Goal: Task Accomplishment & Management: Manage account settings

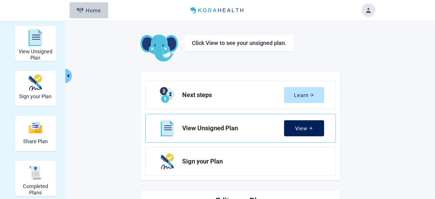
click at [306, 128] on div "View" at bounding box center [303, 128] width 17 height 6
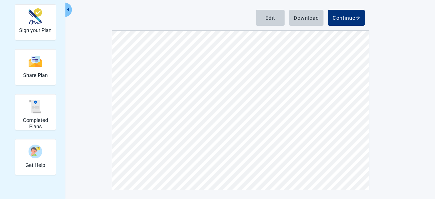
scroll to position [686, 0]
click at [274, 23] on button "Edit" at bounding box center [270, 18] width 29 height 16
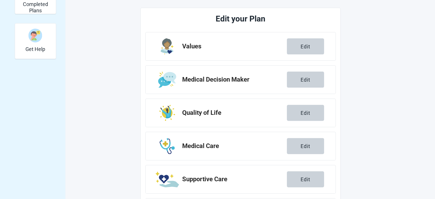
scroll to position [182, 0]
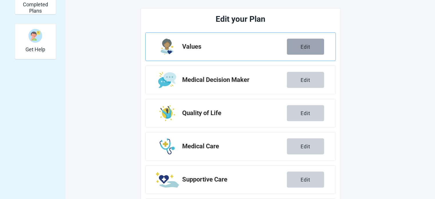
click at [310, 49] on button "Edit" at bounding box center [305, 47] width 37 height 16
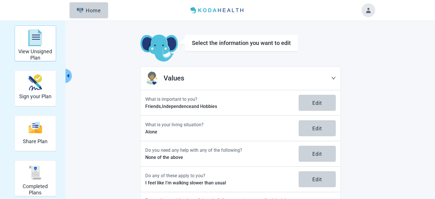
click at [40, 43] on div "View Unsigned Plan" at bounding box center [35, 37] width 36 height 21
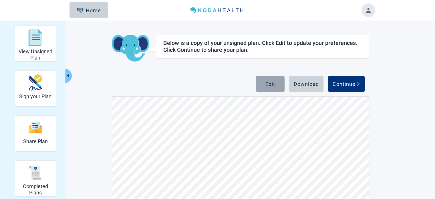
click at [271, 88] on button "Edit" at bounding box center [270, 84] width 29 height 16
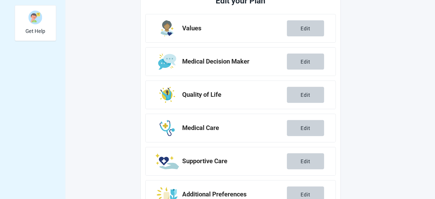
scroll to position [200, 0]
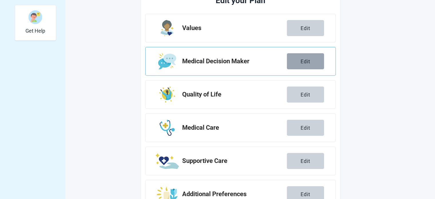
click at [311, 57] on button "Edit" at bounding box center [305, 61] width 37 height 16
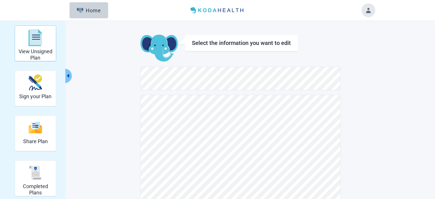
click at [42, 43] on img "View Unsigned Plan" at bounding box center [36, 37] width 14 height 17
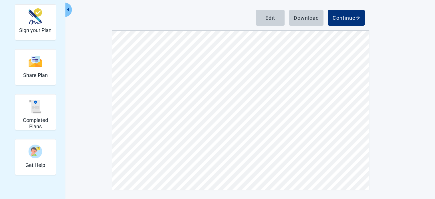
scroll to position [2184, 0]
click at [274, 19] on div "Edit" at bounding box center [270, 18] width 10 height 6
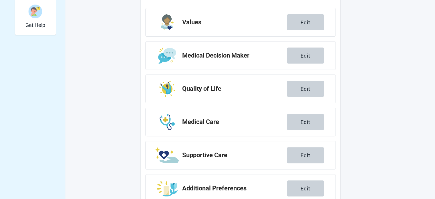
scroll to position [223, 0]
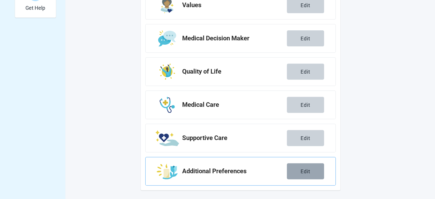
click at [303, 174] on button "Edit" at bounding box center [305, 171] width 37 height 16
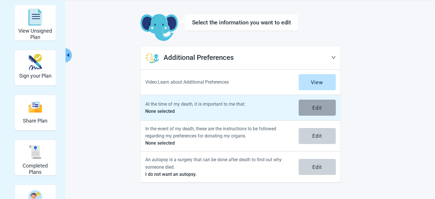
click at [321, 106] on div "Edit" at bounding box center [317, 108] width 10 height 6
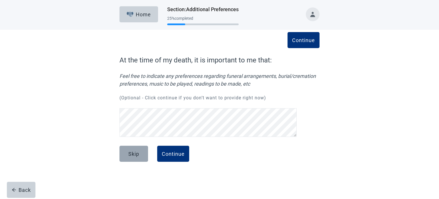
click at [137, 160] on button "Skip" at bounding box center [134, 154] width 29 height 16
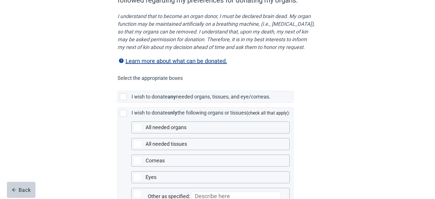
scroll to position [153, 0]
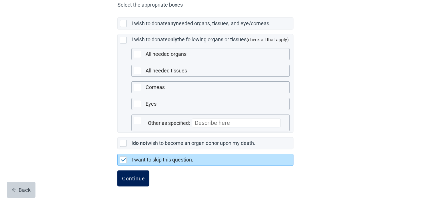
click at [134, 179] on div "Continue" at bounding box center [133, 178] width 23 height 6
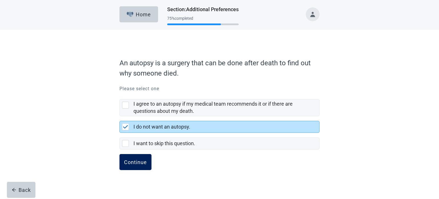
click at [136, 164] on div "Continue" at bounding box center [135, 162] width 23 height 6
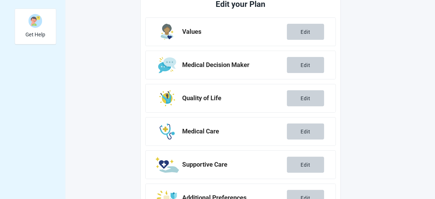
scroll to position [223, 0]
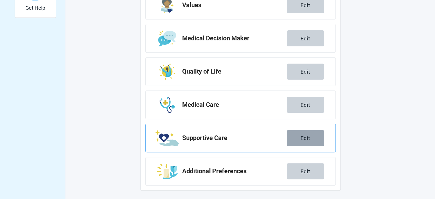
click at [306, 144] on button "Edit" at bounding box center [305, 138] width 37 height 16
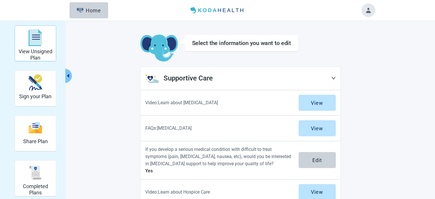
click at [39, 53] on h2 "View Unsigned Plan" at bounding box center [35, 54] width 36 height 12
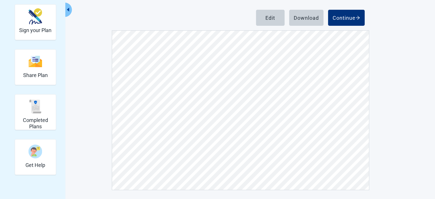
scroll to position [2031, 0]
click at [273, 22] on button "Edit" at bounding box center [270, 18] width 29 height 16
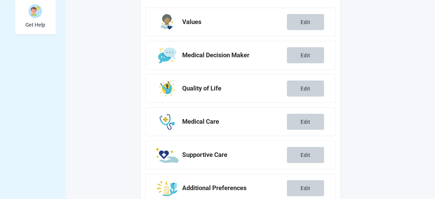
scroll to position [223, 0]
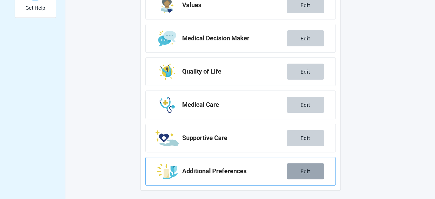
click at [306, 168] on div "Edit" at bounding box center [306, 171] width 10 height 6
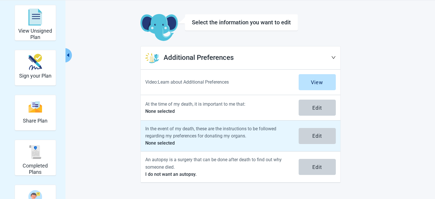
scroll to position [21, 0]
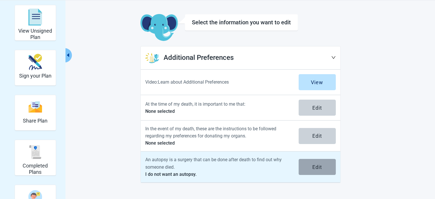
click at [318, 164] on div "Edit" at bounding box center [317, 167] width 10 height 6
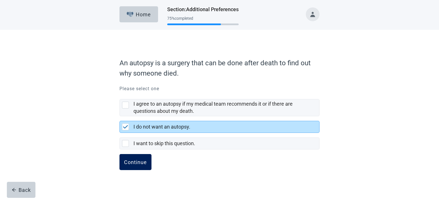
click at [139, 162] on div "Continue" at bounding box center [135, 162] width 23 height 6
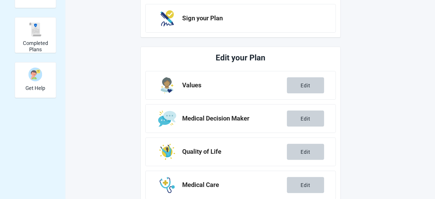
scroll to position [223, 0]
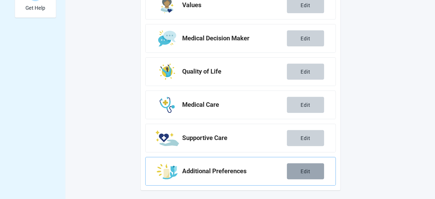
click at [311, 169] on button "Edit" at bounding box center [305, 171] width 37 height 16
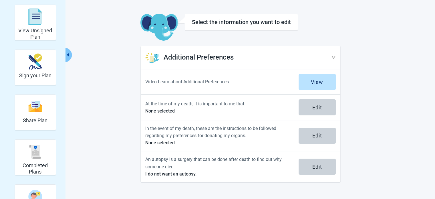
scroll to position [21, 0]
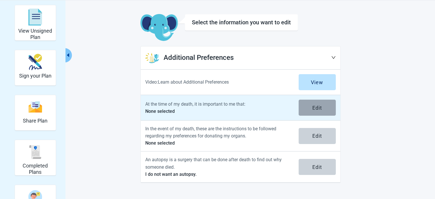
click at [314, 108] on div "Edit" at bounding box center [317, 108] width 10 height 6
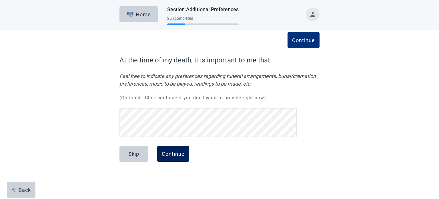
click at [175, 158] on button "Continue" at bounding box center [173, 154] width 32 height 16
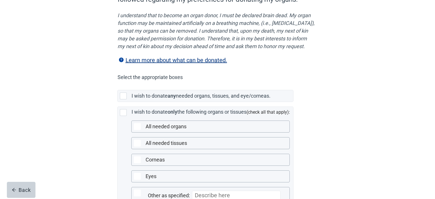
scroll to position [74, 0]
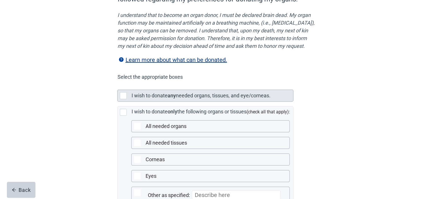
click at [124, 99] on div at bounding box center [123, 95] width 7 height 7
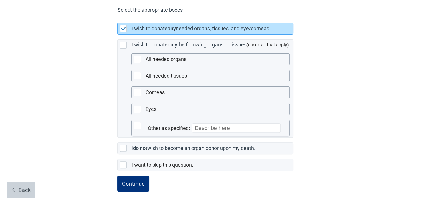
scroll to position [153, 0]
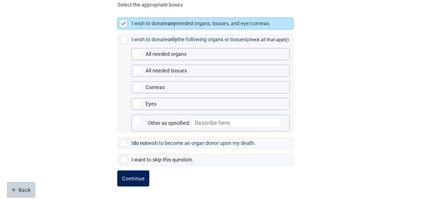
click at [132, 180] on div "Continue" at bounding box center [133, 178] width 23 height 6
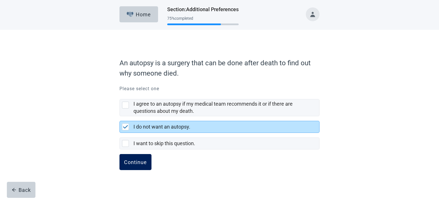
click at [140, 162] on div "Continue" at bounding box center [135, 162] width 23 height 6
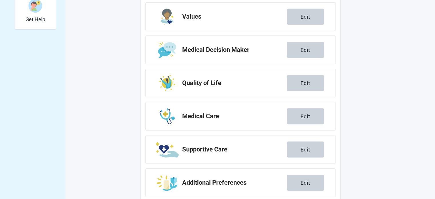
scroll to position [223, 0]
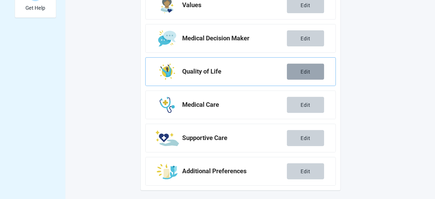
click at [308, 73] on div "Edit" at bounding box center [306, 72] width 10 height 6
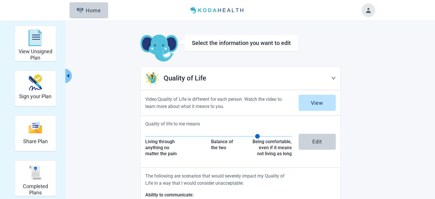
click at [333, 79] on icon "down" at bounding box center [334, 78] width 4 height 3
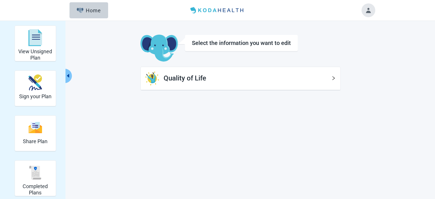
click at [333, 79] on icon "right" at bounding box center [333, 78] width 5 height 5
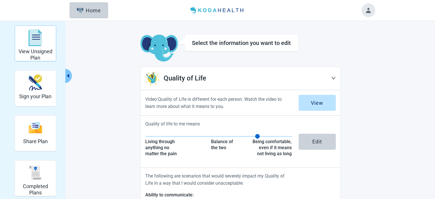
click at [27, 42] on div "View Unsigned Plan" at bounding box center [35, 37] width 36 height 21
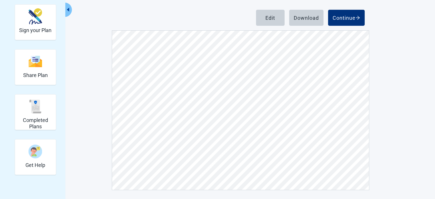
scroll to position [2185, 0]
click at [268, 18] on div "Edit" at bounding box center [270, 18] width 10 height 6
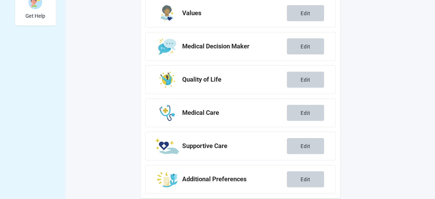
scroll to position [223, 0]
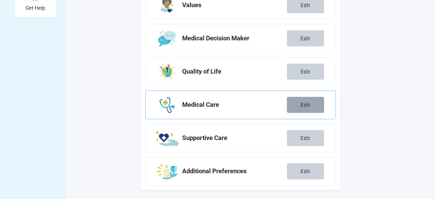
click at [310, 106] on div "Edit" at bounding box center [306, 105] width 10 height 6
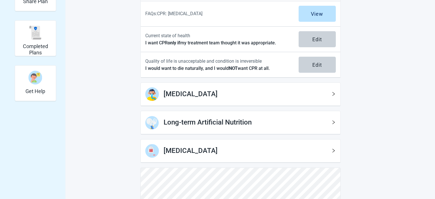
scroll to position [171, 0]
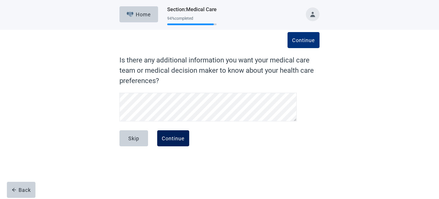
click at [176, 142] on button "Continue" at bounding box center [173, 138] width 32 height 16
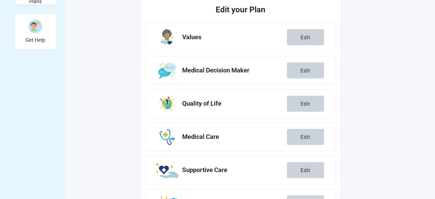
scroll to position [223, 0]
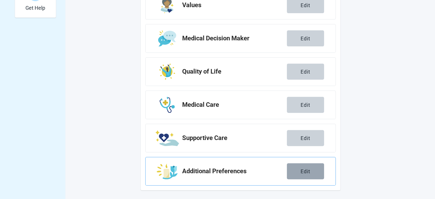
click at [305, 176] on button "Edit" at bounding box center [305, 171] width 37 height 16
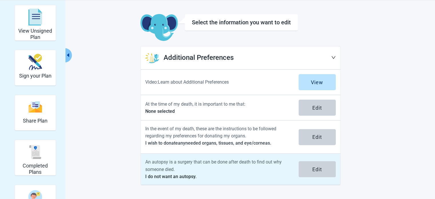
scroll to position [21, 0]
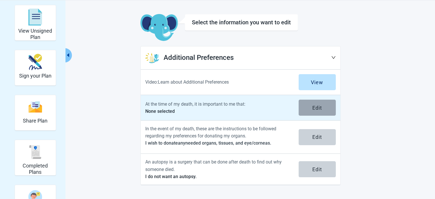
click at [324, 106] on button "Edit" at bounding box center [317, 108] width 37 height 16
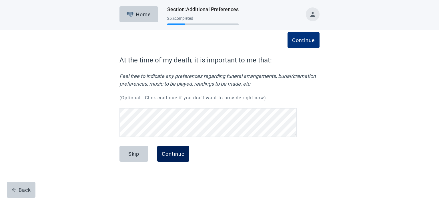
click at [178, 155] on div "Continue" at bounding box center [173, 154] width 23 height 6
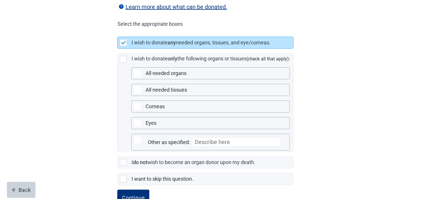
scroll to position [153, 0]
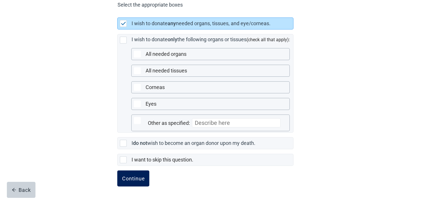
click at [132, 178] on div "Continue" at bounding box center [133, 178] width 23 height 6
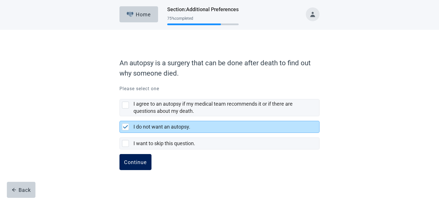
click at [140, 158] on button "Continue" at bounding box center [136, 162] width 32 height 16
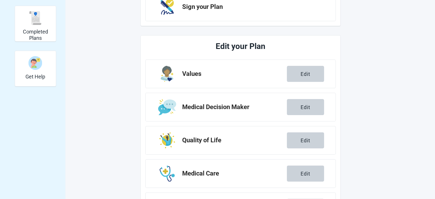
scroll to position [223, 0]
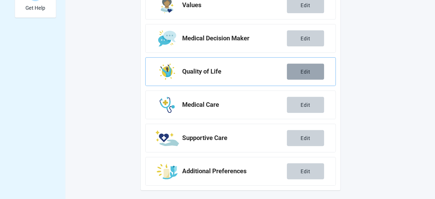
click at [305, 70] on div "Edit" at bounding box center [306, 72] width 10 height 6
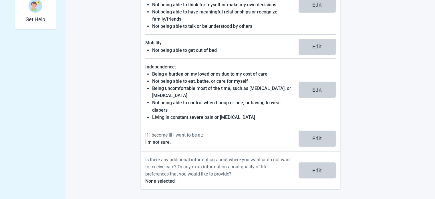
scroll to position [211, 0]
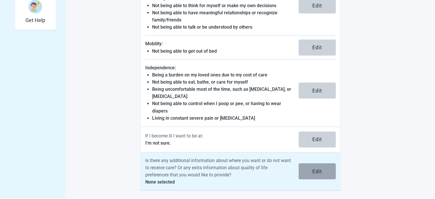
click at [327, 173] on button "Edit" at bounding box center [317, 171] width 37 height 16
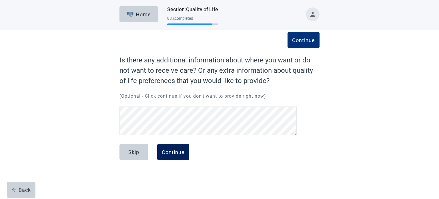
click at [169, 152] on div "Continue" at bounding box center [173, 152] width 23 height 6
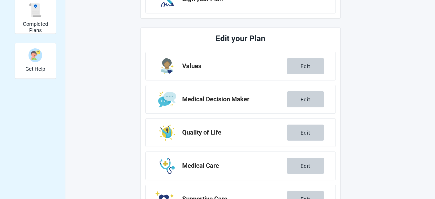
scroll to position [156, 0]
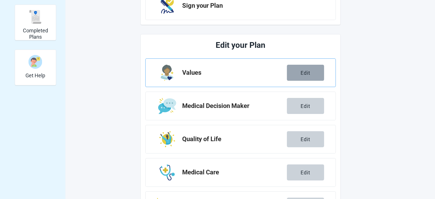
click at [309, 70] on div "Edit" at bounding box center [306, 73] width 10 height 6
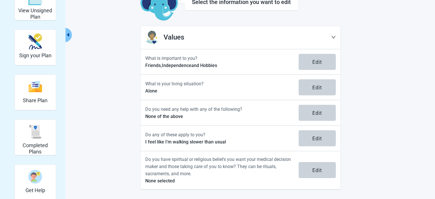
scroll to position [40, 0]
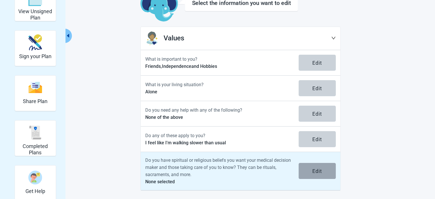
click at [320, 172] on div "Edit" at bounding box center [317, 171] width 10 height 6
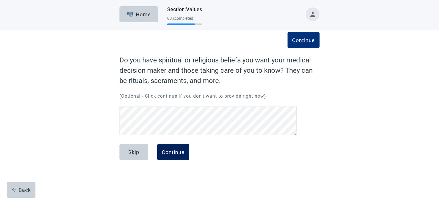
click at [174, 149] on div "Continue" at bounding box center [173, 152] width 23 height 6
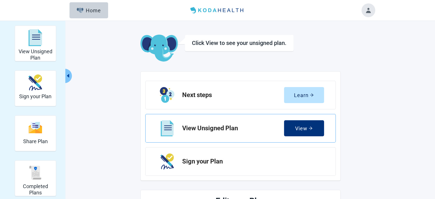
scroll to position [223, 0]
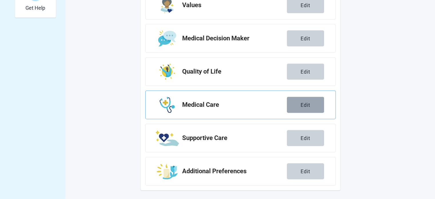
click at [306, 108] on button "Edit" at bounding box center [305, 105] width 37 height 16
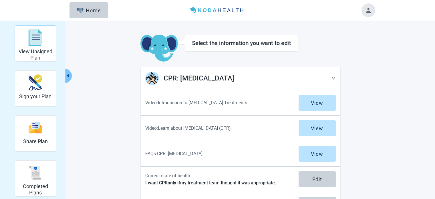
click at [40, 44] on img "View Unsigned Plan" at bounding box center [36, 37] width 14 height 17
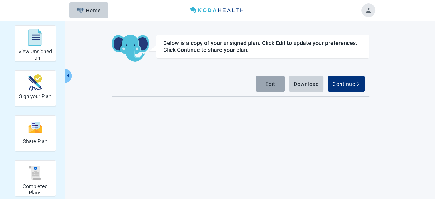
click at [275, 84] on button "Edit" at bounding box center [270, 84] width 29 height 16
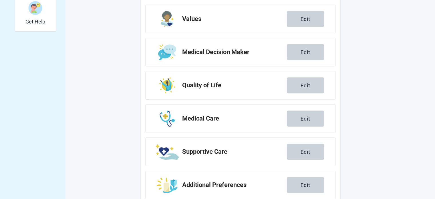
scroll to position [223, 0]
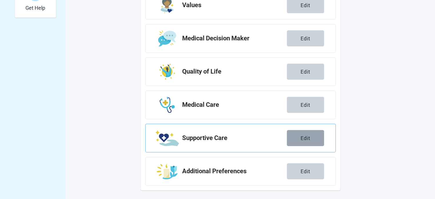
click at [307, 136] on div "Edit" at bounding box center [306, 138] width 10 height 6
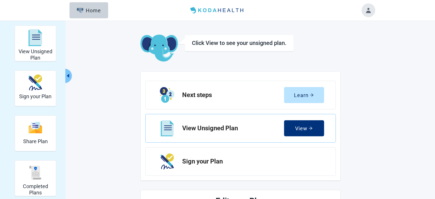
scroll to position [223, 0]
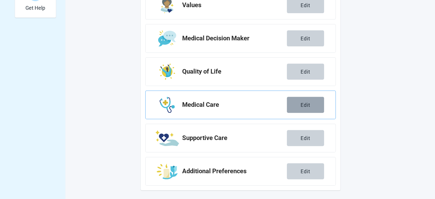
click at [308, 107] on div "Edit" at bounding box center [306, 105] width 10 height 6
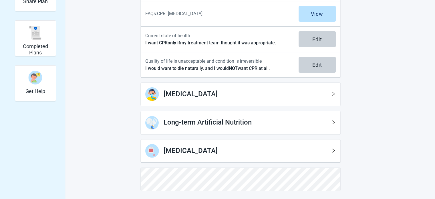
scroll to position [171, 0]
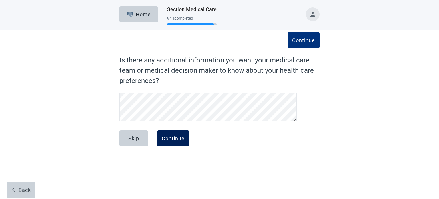
click at [174, 140] on div "Continue" at bounding box center [173, 138] width 23 height 6
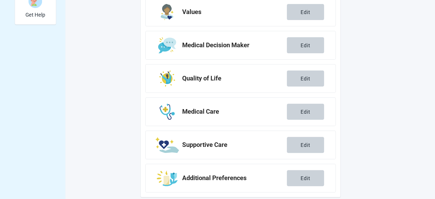
scroll to position [223, 0]
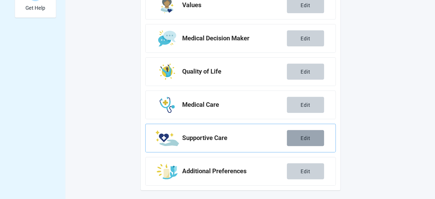
click at [301, 140] on div "Edit" at bounding box center [306, 138] width 10 height 6
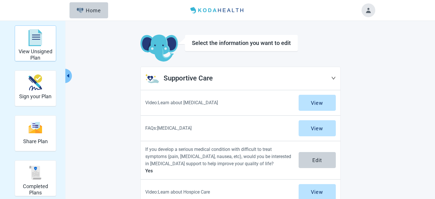
click at [36, 48] on div "View Unsigned Plan" at bounding box center [35, 43] width 36 height 33
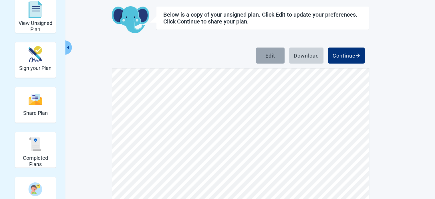
scroll to position [29, 0]
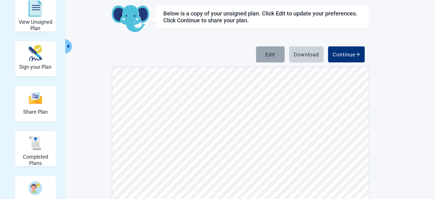
click at [275, 53] on button "Edit" at bounding box center [270, 54] width 29 height 16
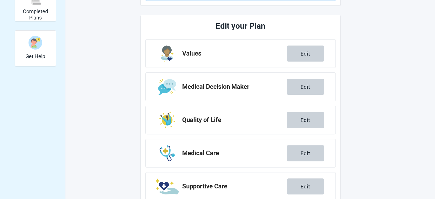
scroll to position [223, 0]
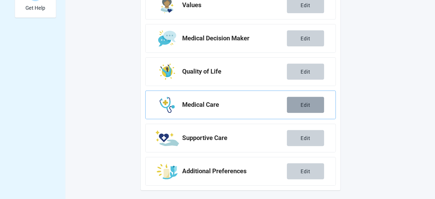
click at [306, 107] on div "Edit" at bounding box center [306, 105] width 10 height 6
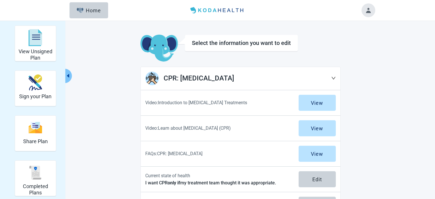
click at [325, 78] on h1 "CPR: [MEDICAL_DATA]" at bounding box center [248, 78] width 168 height 11
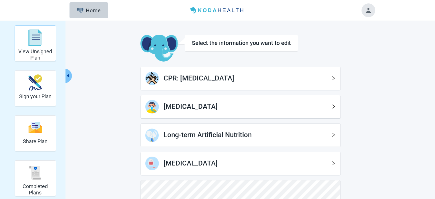
click at [35, 49] on h2 "View Unsigned Plan" at bounding box center [35, 54] width 36 height 12
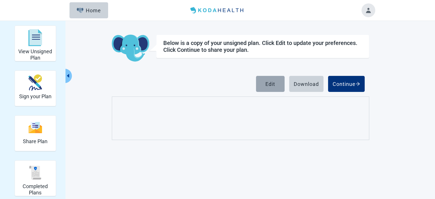
click at [267, 82] on div "Edit" at bounding box center [270, 84] width 10 height 6
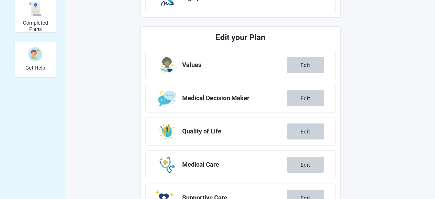
scroll to position [223, 0]
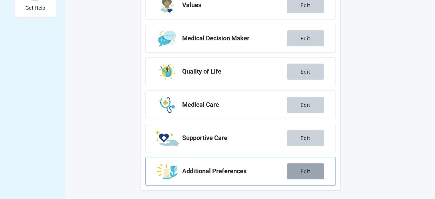
click at [311, 174] on button "Edit" at bounding box center [305, 171] width 37 height 16
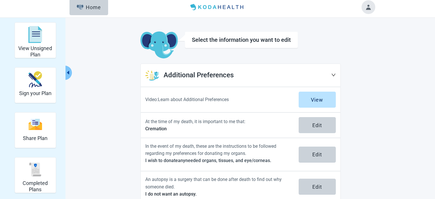
scroll to position [21, 0]
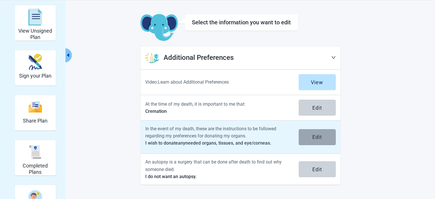
click at [317, 139] on div "Edit" at bounding box center [317, 137] width 10 height 6
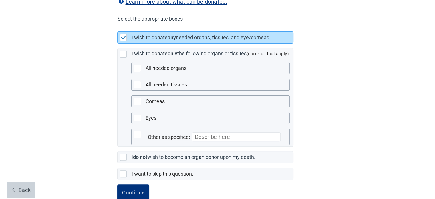
scroll to position [136, 0]
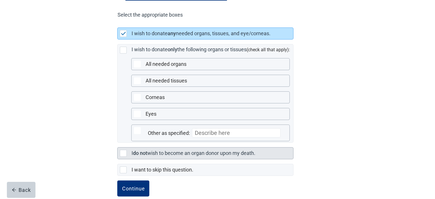
click at [125, 156] on div at bounding box center [123, 153] width 7 height 7
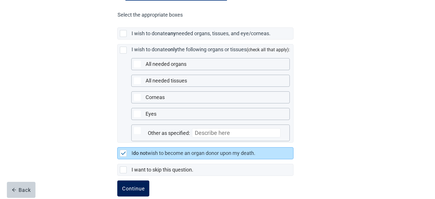
click at [141, 190] on button "Continue" at bounding box center [133, 188] width 32 height 16
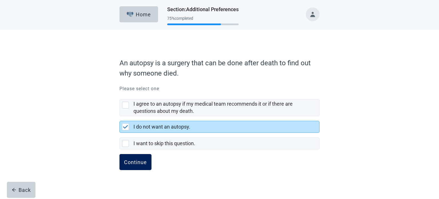
click at [135, 162] on div "Continue" at bounding box center [135, 162] width 23 height 6
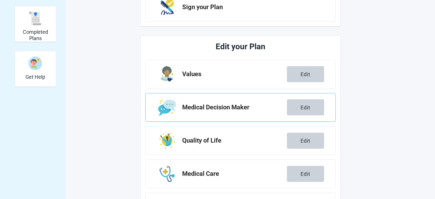
scroll to position [151, 0]
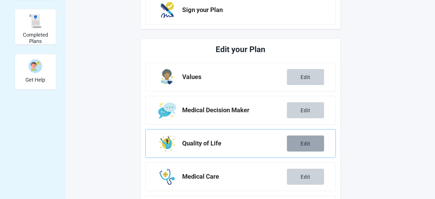
click at [302, 140] on div "Edit" at bounding box center [306, 143] width 10 height 6
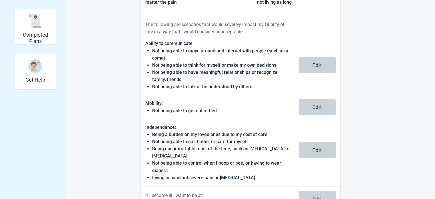
scroll to position [211, 0]
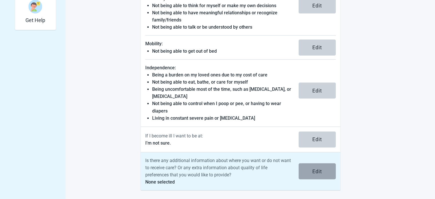
click at [314, 170] on div "Edit" at bounding box center [317, 171] width 10 height 6
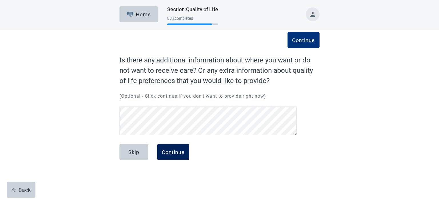
click at [179, 154] on div "Continue" at bounding box center [173, 152] width 23 height 6
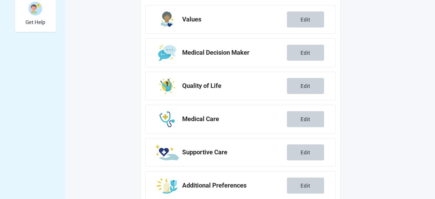
scroll to position [212, 0]
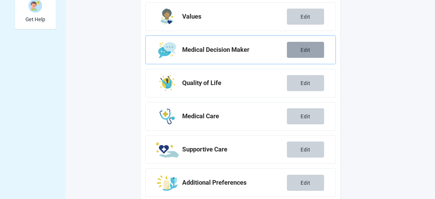
click at [312, 49] on button "Edit" at bounding box center [305, 50] width 37 height 16
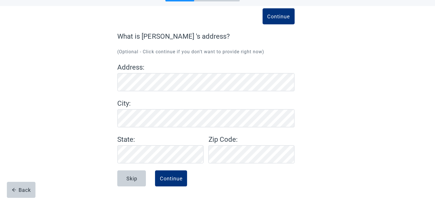
scroll to position [24, 0]
click at [183, 178] on button "Continue" at bounding box center [171, 178] width 32 height 16
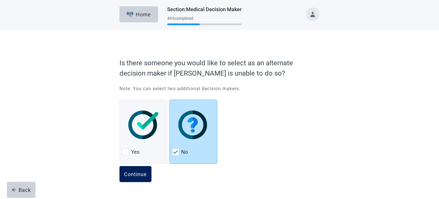
click at [139, 174] on div "Continue" at bounding box center [135, 174] width 23 height 6
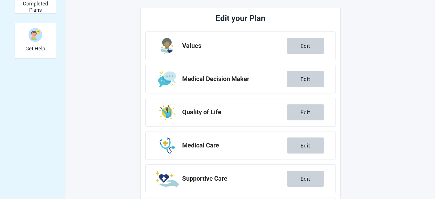
scroll to position [223, 0]
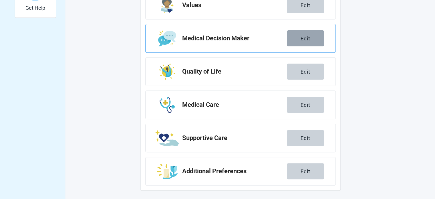
click at [315, 37] on button "Edit" at bounding box center [305, 38] width 37 height 16
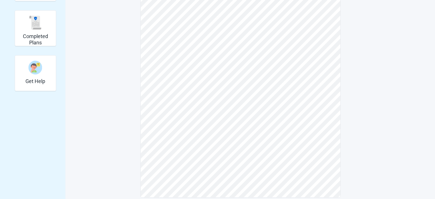
scroll to position [150, 0]
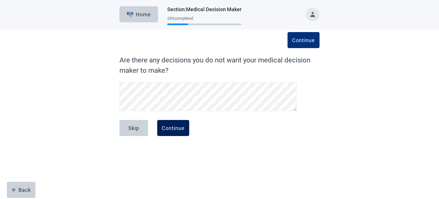
click at [183, 126] on div "Continue" at bounding box center [173, 128] width 23 height 6
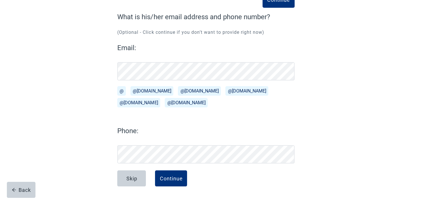
scroll to position [43, 0]
click at [175, 178] on div "Continue" at bounding box center [171, 179] width 23 height 6
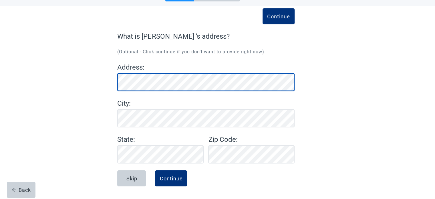
scroll to position [24, 0]
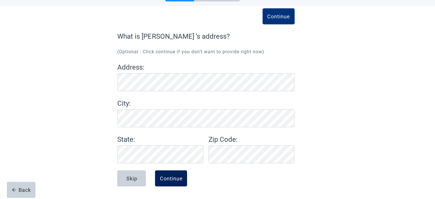
click at [175, 178] on div "Continue" at bounding box center [171, 178] width 23 height 6
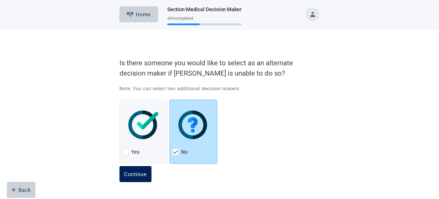
click at [132, 172] on div "Continue" at bounding box center [135, 174] width 23 height 6
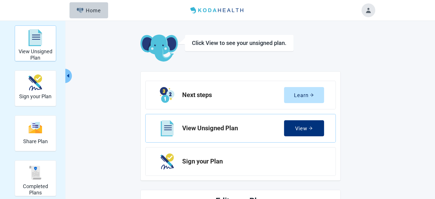
click at [43, 47] on div "View Unsigned Plan" at bounding box center [35, 37] width 36 height 21
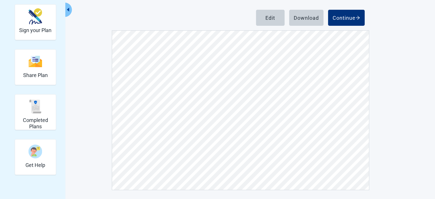
scroll to position [2416, 0]
click at [271, 20] on div "Edit" at bounding box center [270, 18] width 10 height 6
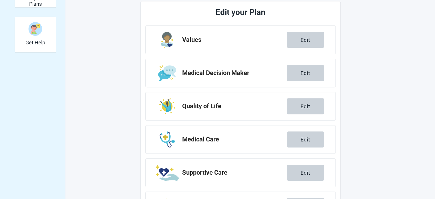
scroll to position [188, 0]
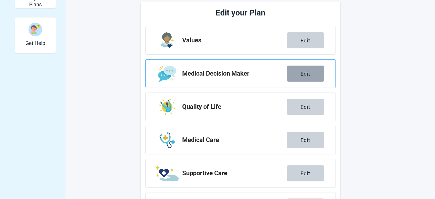
click at [315, 74] on button "Edit" at bounding box center [305, 74] width 37 height 16
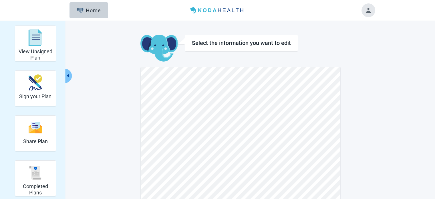
click at [70, 77] on icon "caret-left" at bounding box center [68, 75] width 5 height 5
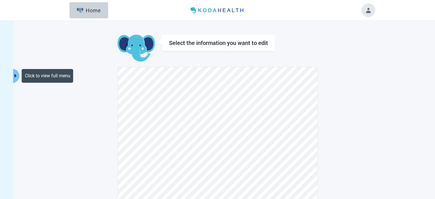
click at [15, 75] on icon "caret-right" at bounding box center [16, 76] width 2 height 4
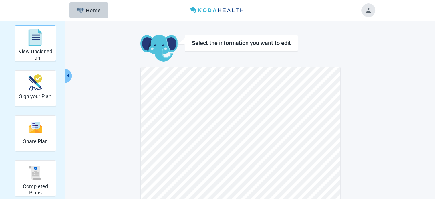
click at [41, 45] on img "View Unsigned Plan" at bounding box center [36, 37] width 14 height 17
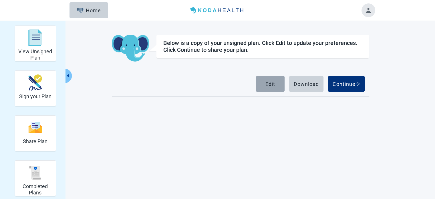
click at [267, 85] on div "Edit" at bounding box center [270, 84] width 10 height 6
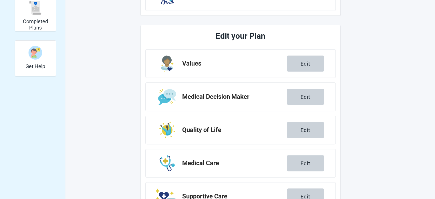
scroll to position [223, 0]
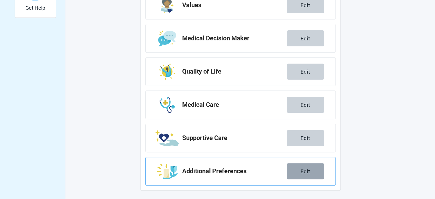
click at [309, 171] on div "Edit" at bounding box center [306, 171] width 10 height 6
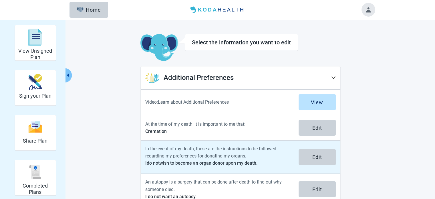
scroll to position [21, 0]
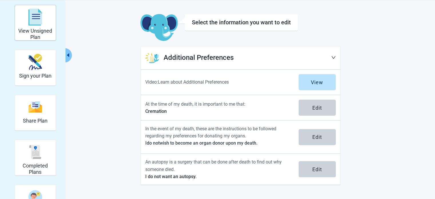
click at [33, 29] on h2 "View Unsigned Plan" at bounding box center [35, 34] width 36 height 12
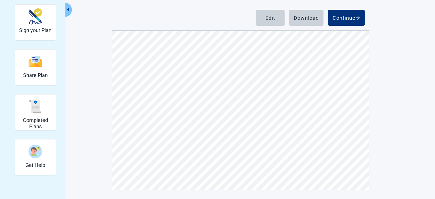
scroll to position [2610, 0]
click at [266, 20] on div "Edit" at bounding box center [270, 18] width 10 height 6
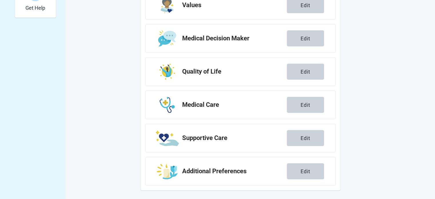
scroll to position [223, 0]
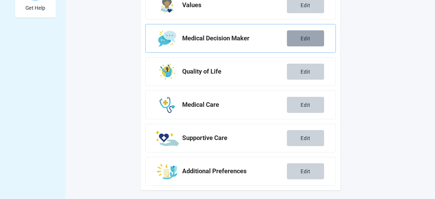
click at [304, 43] on button "Edit" at bounding box center [305, 38] width 37 height 16
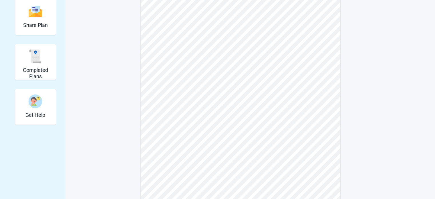
scroll to position [116, 0]
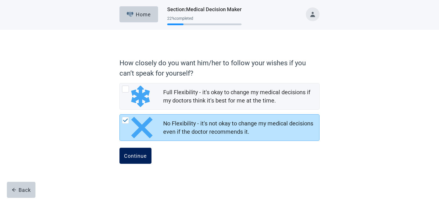
click at [142, 156] on div "Continue" at bounding box center [135, 156] width 23 height 6
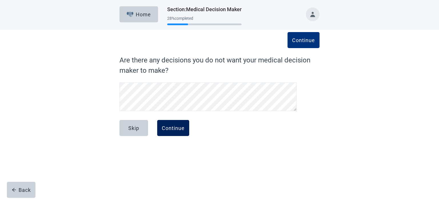
click at [176, 131] on div "Continue" at bounding box center [173, 128] width 23 height 6
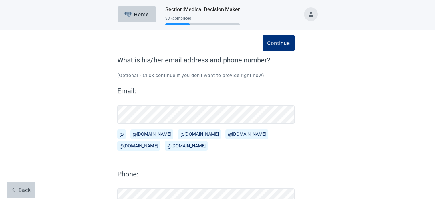
scroll to position [43, 0]
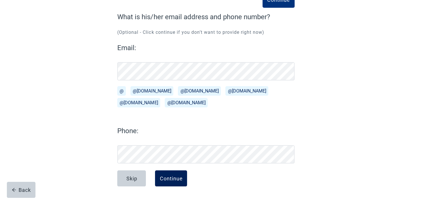
click at [172, 180] on div "Continue" at bounding box center [171, 178] width 23 height 6
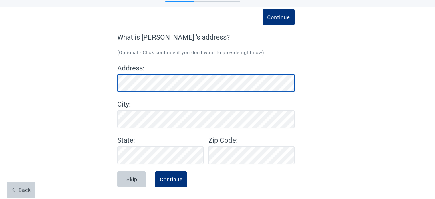
scroll to position [23, 0]
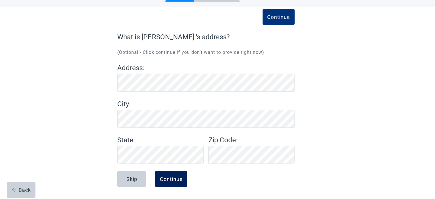
click at [183, 179] on button "Continue" at bounding box center [171, 179] width 32 height 16
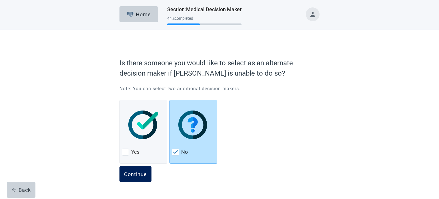
click at [144, 177] on button "Continue" at bounding box center [136, 174] width 32 height 16
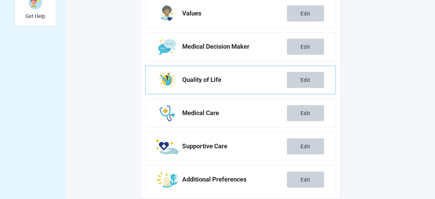
scroll to position [223, 0]
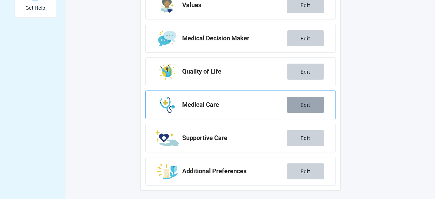
click at [303, 104] on div "Edit" at bounding box center [306, 105] width 10 height 6
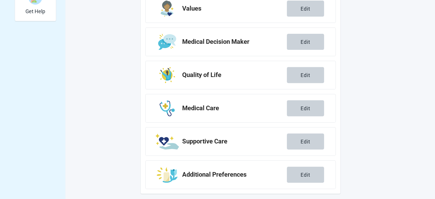
scroll to position [223, 0]
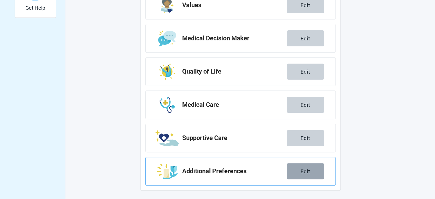
click at [304, 178] on button "Edit" at bounding box center [305, 171] width 37 height 16
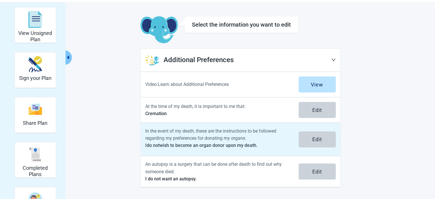
scroll to position [16, 0]
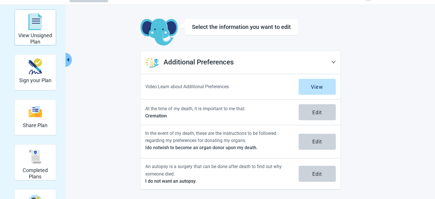
click at [29, 23] on img "View Unsigned Plan" at bounding box center [36, 21] width 14 height 17
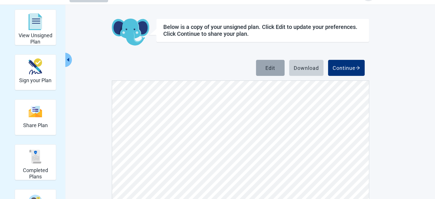
click at [275, 69] on button "Edit" at bounding box center [270, 68] width 29 height 16
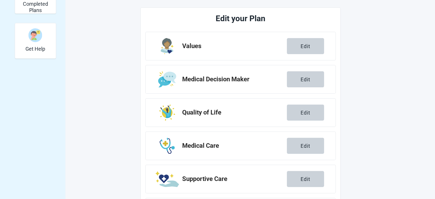
scroll to position [223, 0]
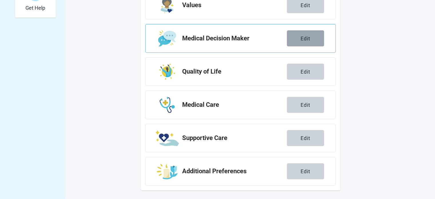
click at [309, 40] on div "Edit" at bounding box center [306, 38] width 10 height 6
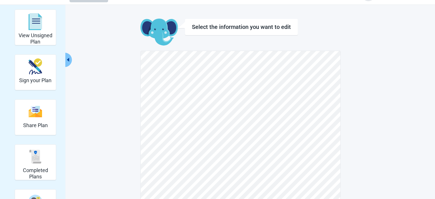
scroll to position [16, 0]
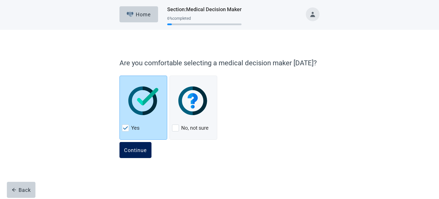
click at [140, 152] on div "Continue" at bounding box center [135, 150] width 23 height 6
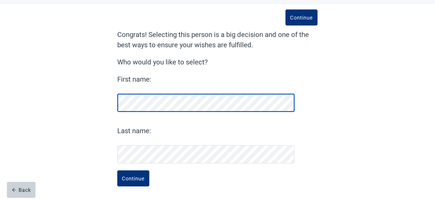
scroll to position [25, 0]
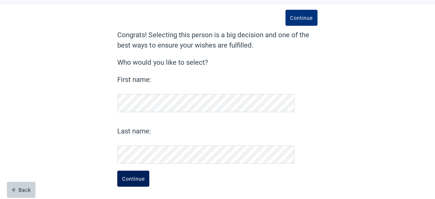
click at [136, 182] on button "Continue" at bounding box center [133, 178] width 32 height 16
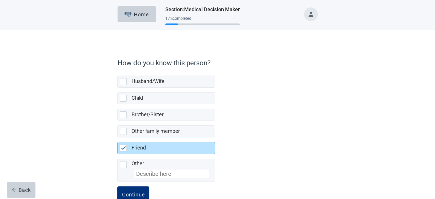
scroll to position [15, 0]
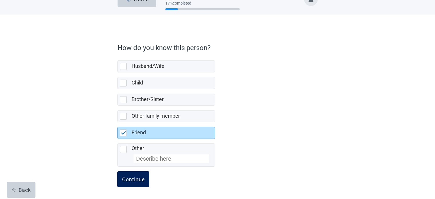
click at [136, 176] on div "Continue" at bounding box center [133, 179] width 23 height 6
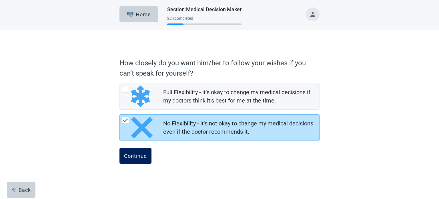
click at [144, 155] on div "Continue" at bounding box center [135, 156] width 23 height 6
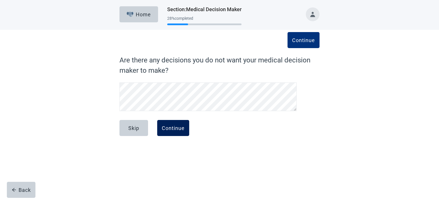
click at [169, 127] on div "Continue" at bounding box center [173, 128] width 23 height 6
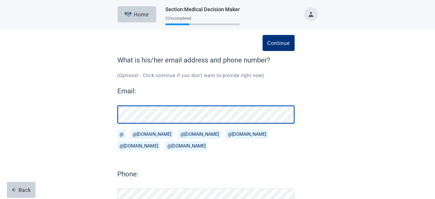
scroll to position [43, 0]
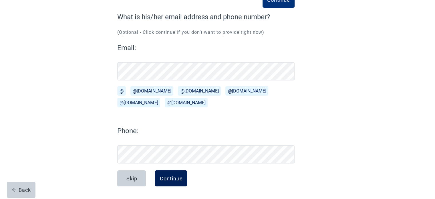
click at [170, 176] on div "Continue" at bounding box center [171, 178] width 23 height 6
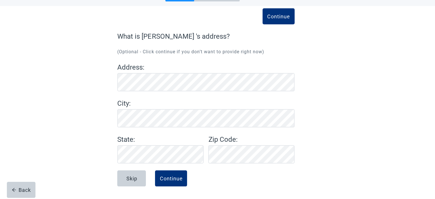
scroll to position [24, 0]
click at [170, 178] on div "Continue" at bounding box center [171, 178] width 23 height 6
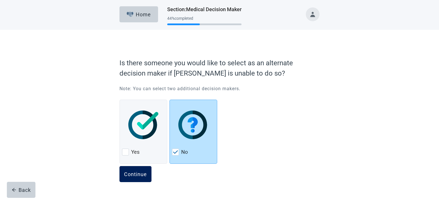
click at [133, 178] on button "Continue" at bounding box center [136, 174] width 32 height 16
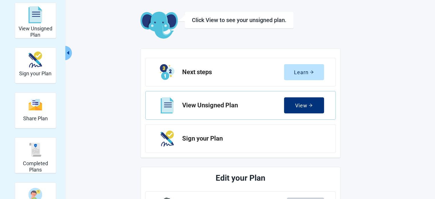
scroll to position [22, 0]
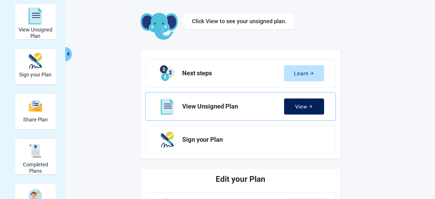
click at [303, 106] on div "View" at bounding box center [303, 107] width 17 height 6
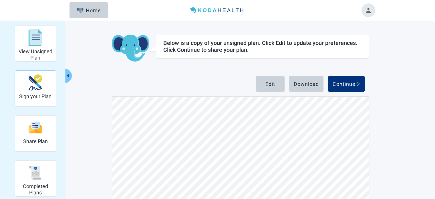
click at [40, 88] on img "Sign your Plan" at bounding box center [36, 82] width 14 height 16
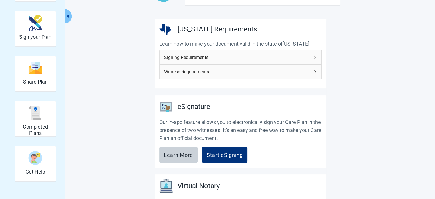
scroll to position [59, 0]
click at [223, 152] on div "Start eSigning" at bounding box center [225, 155] width 36 height 6
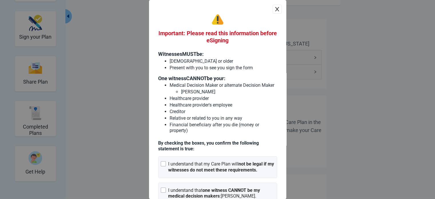
scroll to position [50, 0]
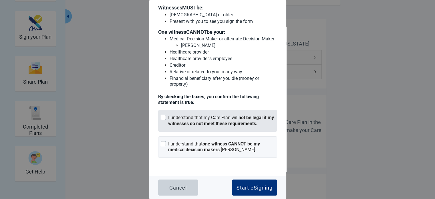
click at [163, 119] on div at bounding box center [163, 117] width 5 height 5
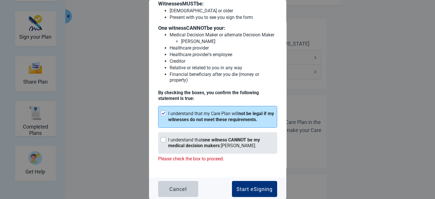
click at [161, 142] on div at bounding box center [163, 139] width 5 height 5
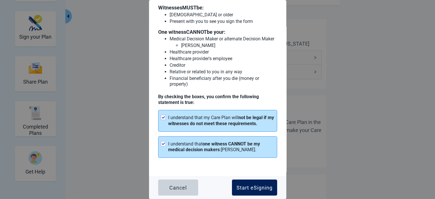
click at [251, 190] on div "Start eSigning" at bounding box center [255, 188] width 36 height 6
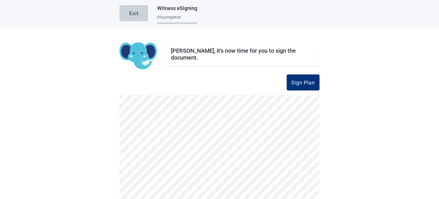
scroll to position [1, 0]
click at [299, 83] on div "Sign Plan" at bounding box center [303, 83] width 24 height 6
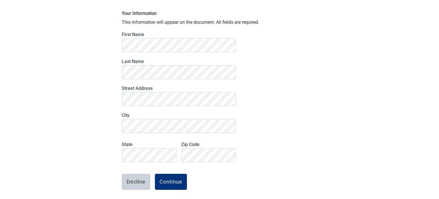
scroll to position [36, 0]
click at [168, 184] on div "Continue" at bounding box center [171, 181] width 23 height 6
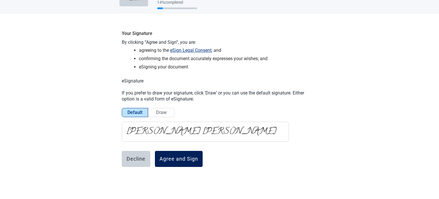
click at [183, 159] on div "Agree and Sign" at bounding box center [179, 159] width 39 height 6
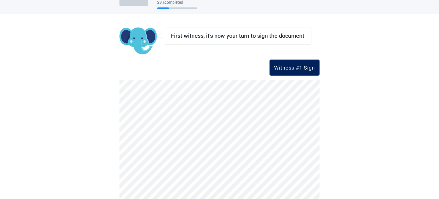
click at [292, 70] on div "Witness #1 Sign" at bounding box center [294, 68] width 41 height 6
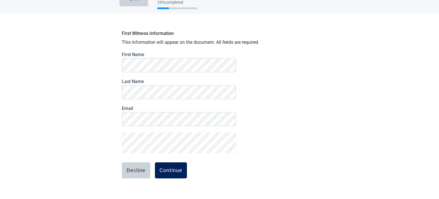
click at [166, 175] on button "Continue" at bounding box center [171, 170] width 32 height 16
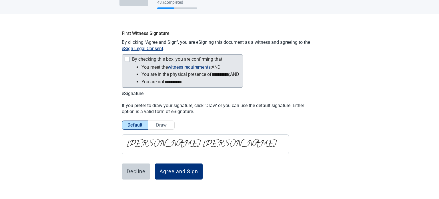
click at [125, 59] on div at bounding box center [127, 59] width 5 height 5
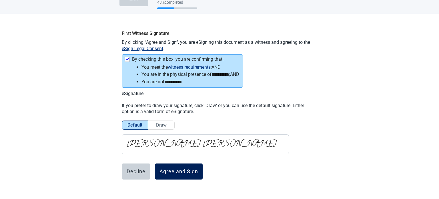
click at [180, 169] on div "Agree and Sign" at bounding box center [179, 171] width 39 height 6
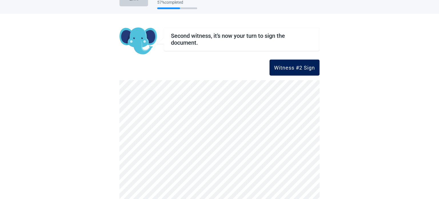
click at [295, 63] on button "Witness #2 Sign" at bounding box center [295, 67] width 50 height 16
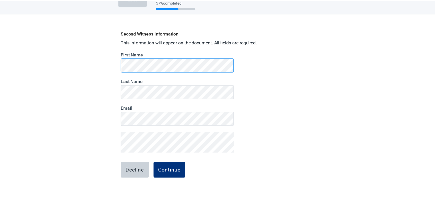
scroll to position [0, 0]
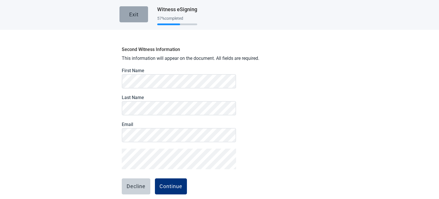
click at [137, 15] on button "Exit" at bounding box center [134, 14] width 29 height 16
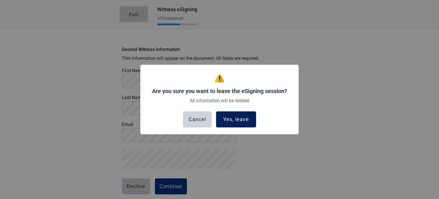
click at [238, 122] on button "Yes, leave" at bounding box center [236, 119] width 40 height 16
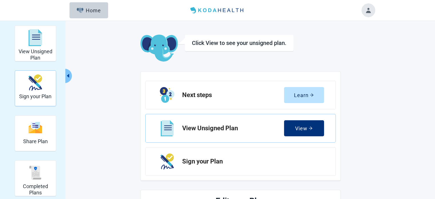
click at [29, 96] on h2 "Sign your Plan" at bounding box center [35, 96] width 32 height 6
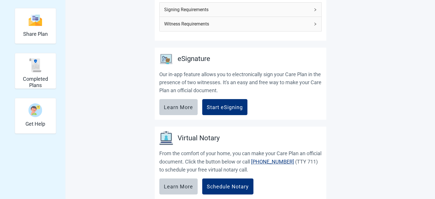
scroll to position [108, 0]
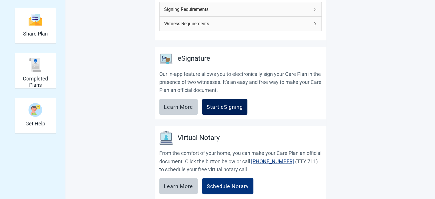
click at [221, 104] on div "Start eSigning" at bounding box center [225, 107] width 36 height 6
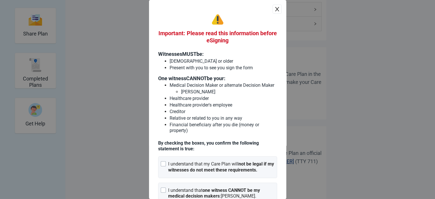
scroll to position [50, 0]
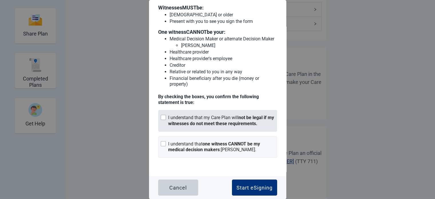
click at [162, 118] on div at bounding box center [163, 117] width 5 height 5
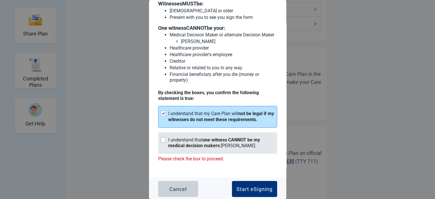
click at [162, 142] on div at bounding box center [163, 139] width 5 height 5
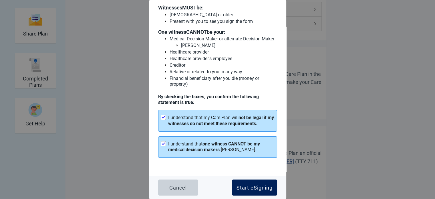
click at [232, 190] on button "Start eSigning" at bounding box center [254, 187] width 45 height 16
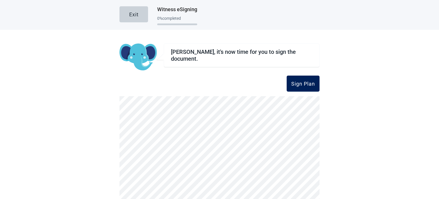
click at [308, 84] on div "Sign Plan" at bounding box center [303, 84] width 24 height 6
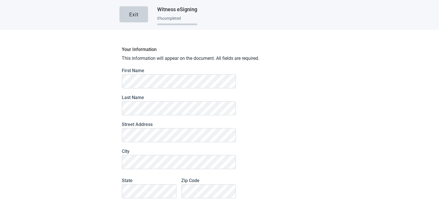
scroll to position [59, 0]
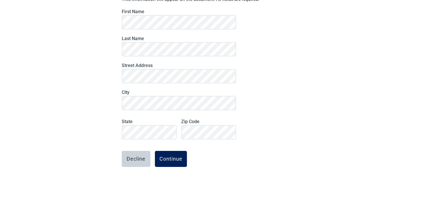
click at [171, 159] on div "Continue" at bounding box center [171, 159] width 23 height 6
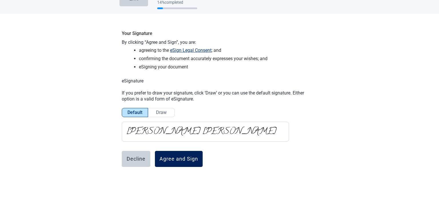
click at [183, 160] on div "Agree and Sign" at bounding box center [179, 159] width 39 height 6
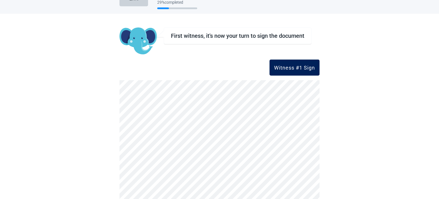
click at [288, 71] on button "Witness #1 Sign" at bounding box center [295, 67] width 50 height 16
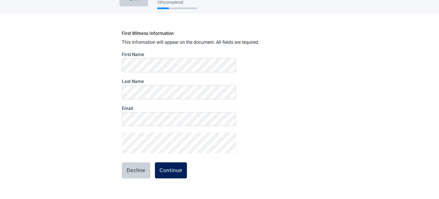
click at [165, 170] on div "Continue" at bounding box center [171, 170] width 23 height 6
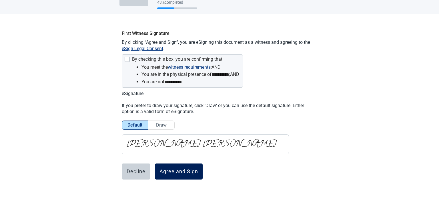
click at [176, 172] on div "Agree and Sign" at bounding box center [179, 171] width 39 height 6
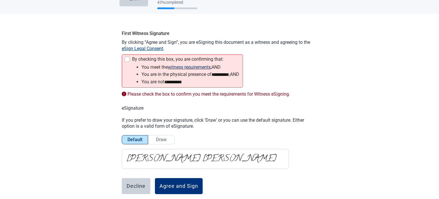
click at [126, 59] on div at bounding box center [127, 59] width 5 height 5
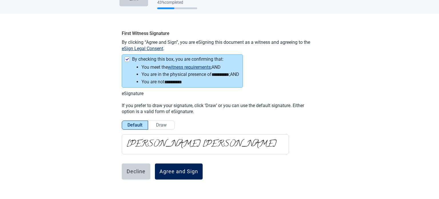
click at [173, 171] on div "Agree and Sign" at bounding box center [179, 171] width 39 height 6
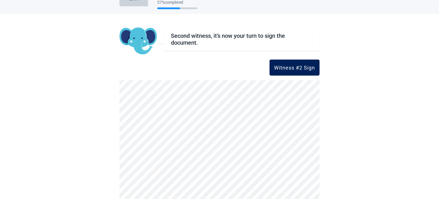
click at [296, 69] on div "Witness #2 Sign" at bounding box center [294, 68] width 41 height 6
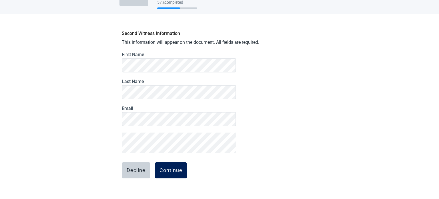
click at [176, 175] on button "Continue" at bounding box center [171, 170] width 32 height 16
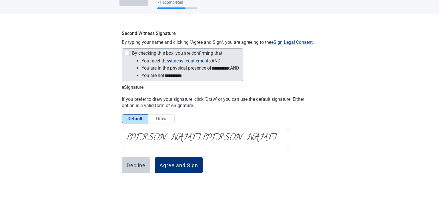
click at [126, 51] on div at bounding box center [127, 53] width 5 height 5
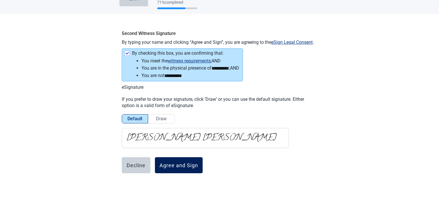
click at [195, 163] on div "Agree and Sign" at bounding box center [179, 165] width 39 height 6
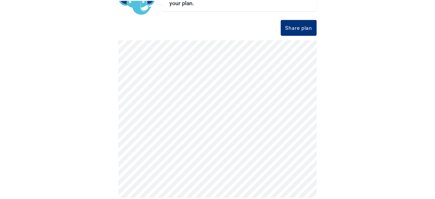
scroll to position [0, 0]
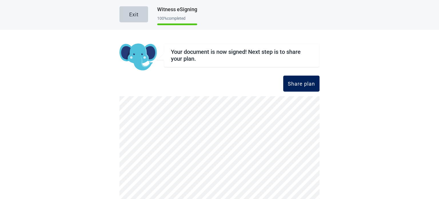
click at [301, 82] on div "Share plan" at bounding box center [301, 84] width 27 height 6
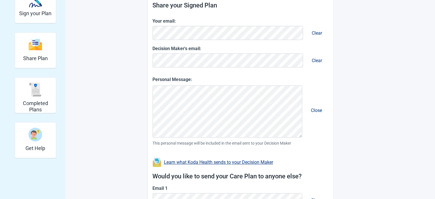
scroll to position [180, 0]
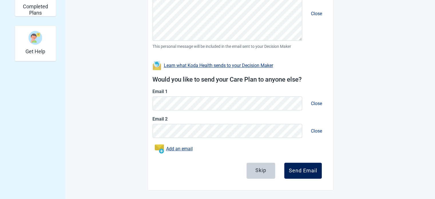
click at [303, 171] on div "Send Email" at bounding box center [303, 171] width 28 height 6
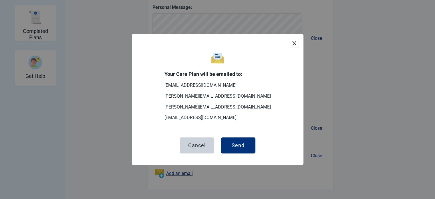
scroll to position [154, 0]
click at [238, 148] on div "Send" at bounding box center [238, 145] width 13 height 6
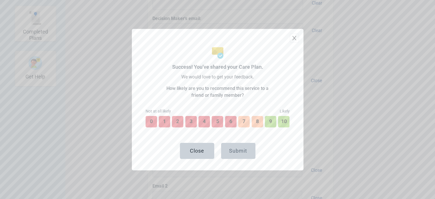
scroll to position [196, 0]
click at [217, 122] on button "5" at bounding box center [217, 121] width 13 height 13
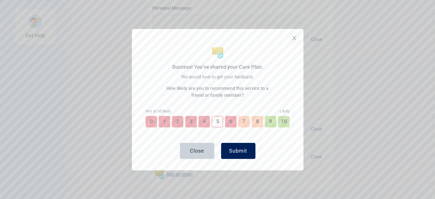
click at [245, 148] on div "Submit" at bounding box center [238, 151] width 18 height 6
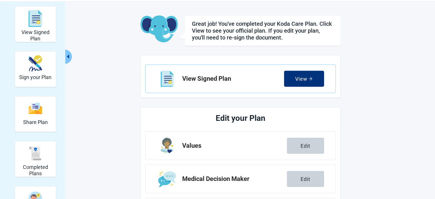
scroll to position [19, 0]
click at [305, 76] on div "View" at bounding box center [303, 79] width 17 height 6
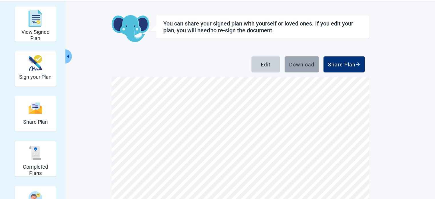
click at [307, 65] on div "Download" at bounding box center [301, 65] width 25 height 6
